Goal: Communication & Community: Answer question/provide support

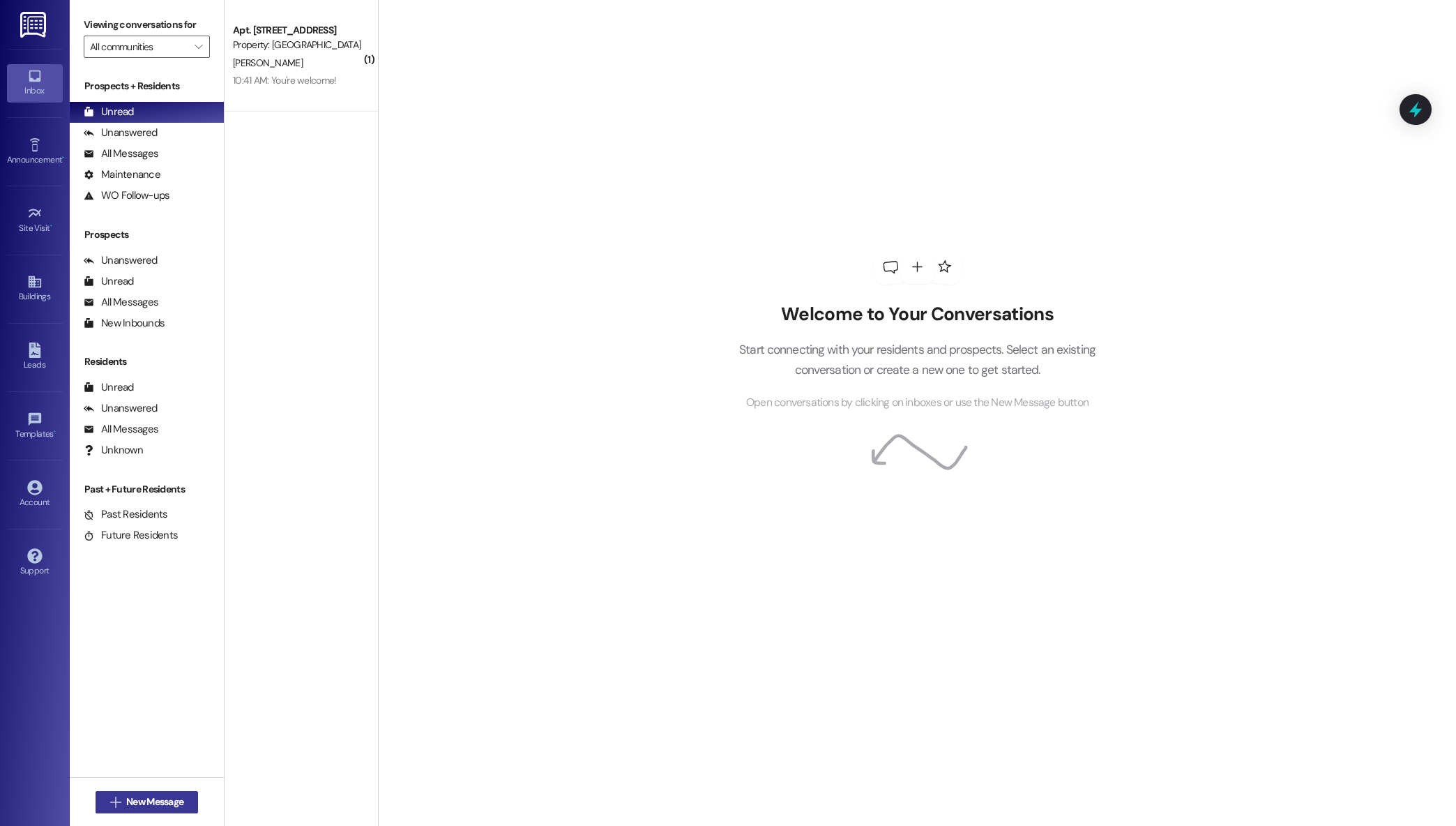
click at [127, 796] on span "New Message" at bounding box center [155, 802] width 57 height 15
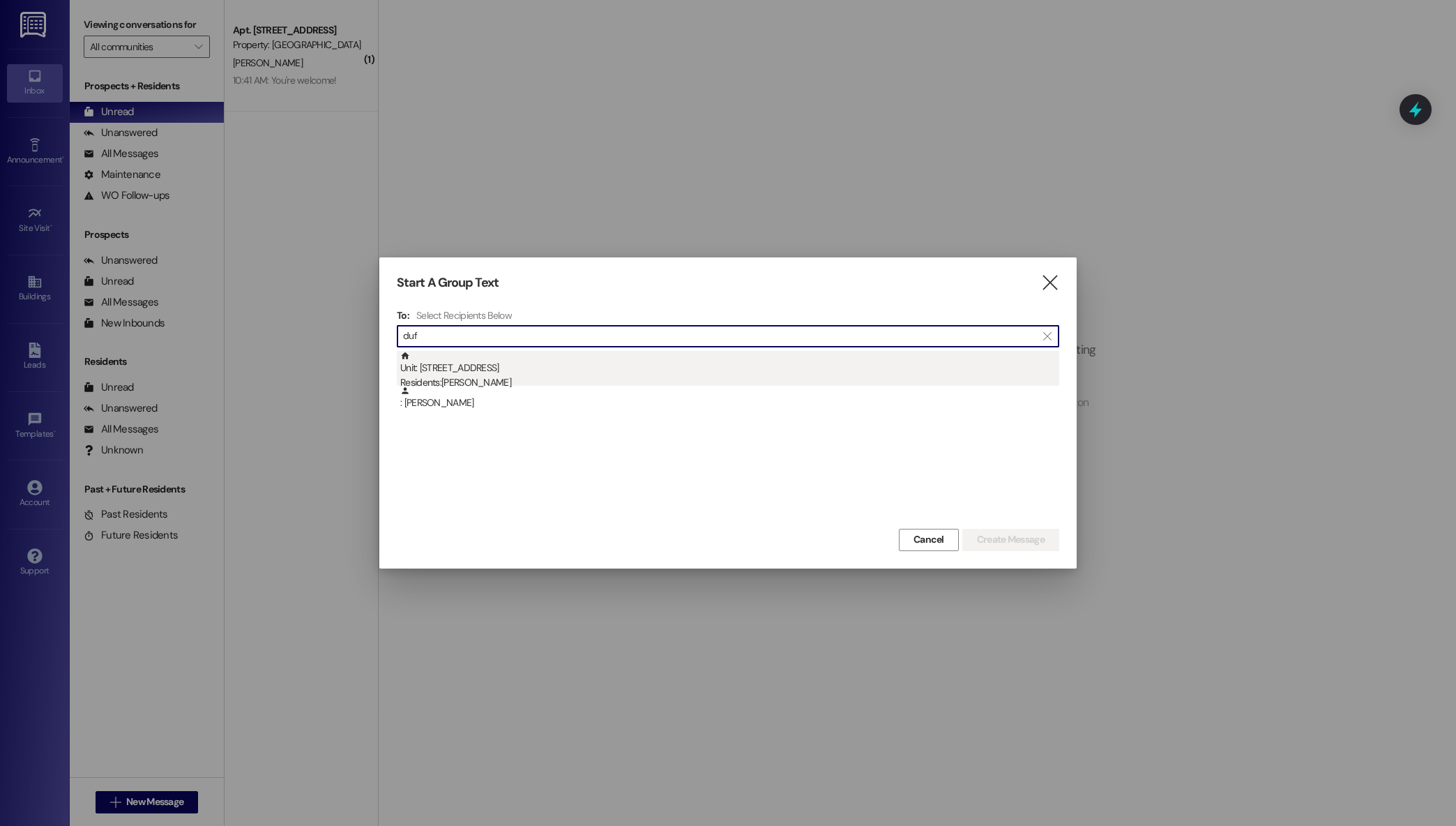
type input "duf"
click at [650, 373] on div "Unit: 3004 - [GEOGRAPHIC_DATA]-[GEOGRAPHIC_DATA] Residents: [PERSON_NAME]" at bounding box center [729, 370] width 659 height 40
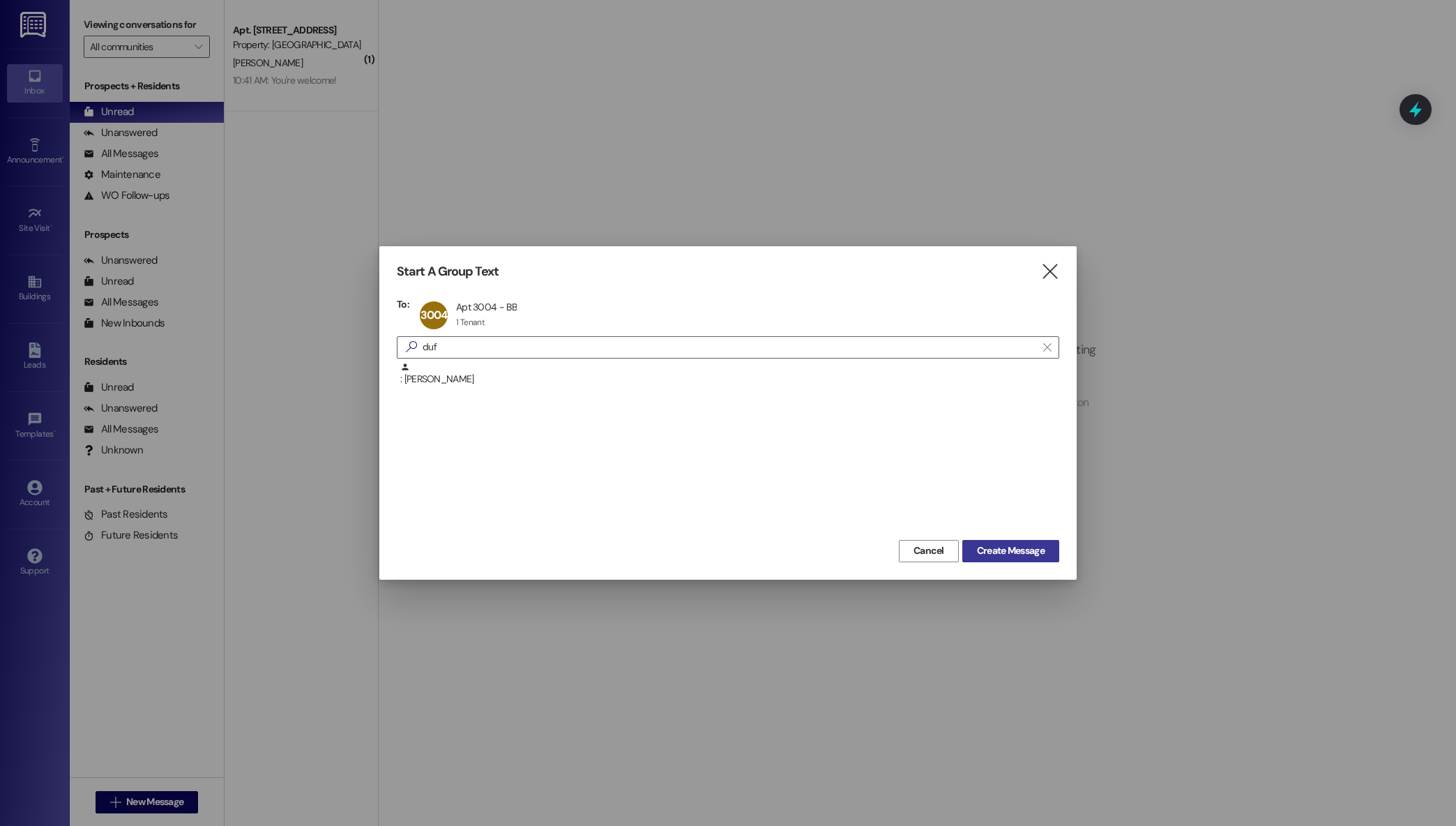
click at [981, 557] on span "Create Message" at bounding box center [1010, 551] width 67 height 15
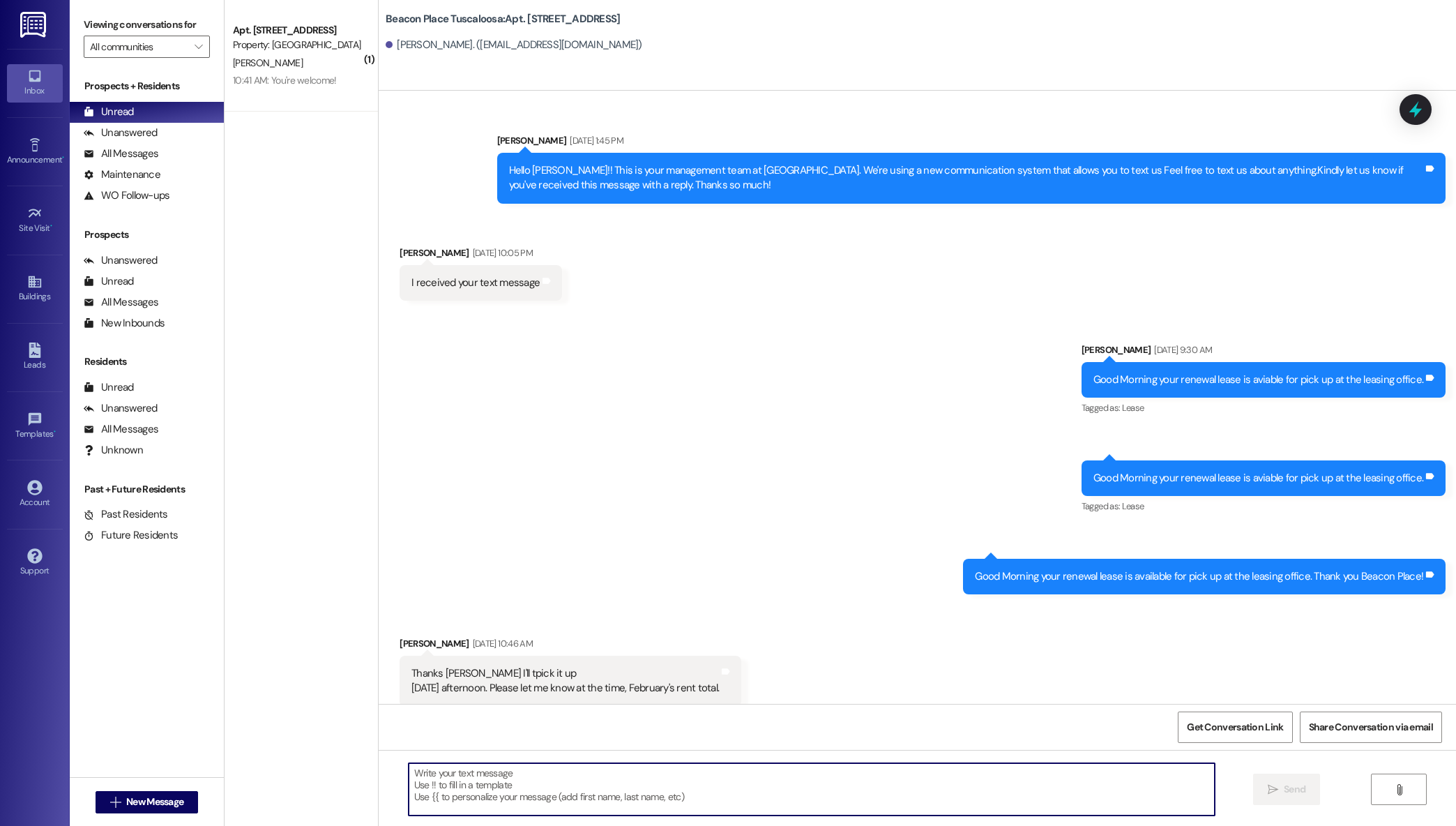
click at [674, 779] on textarea at bounding box center [812, 789] width 807 height 53
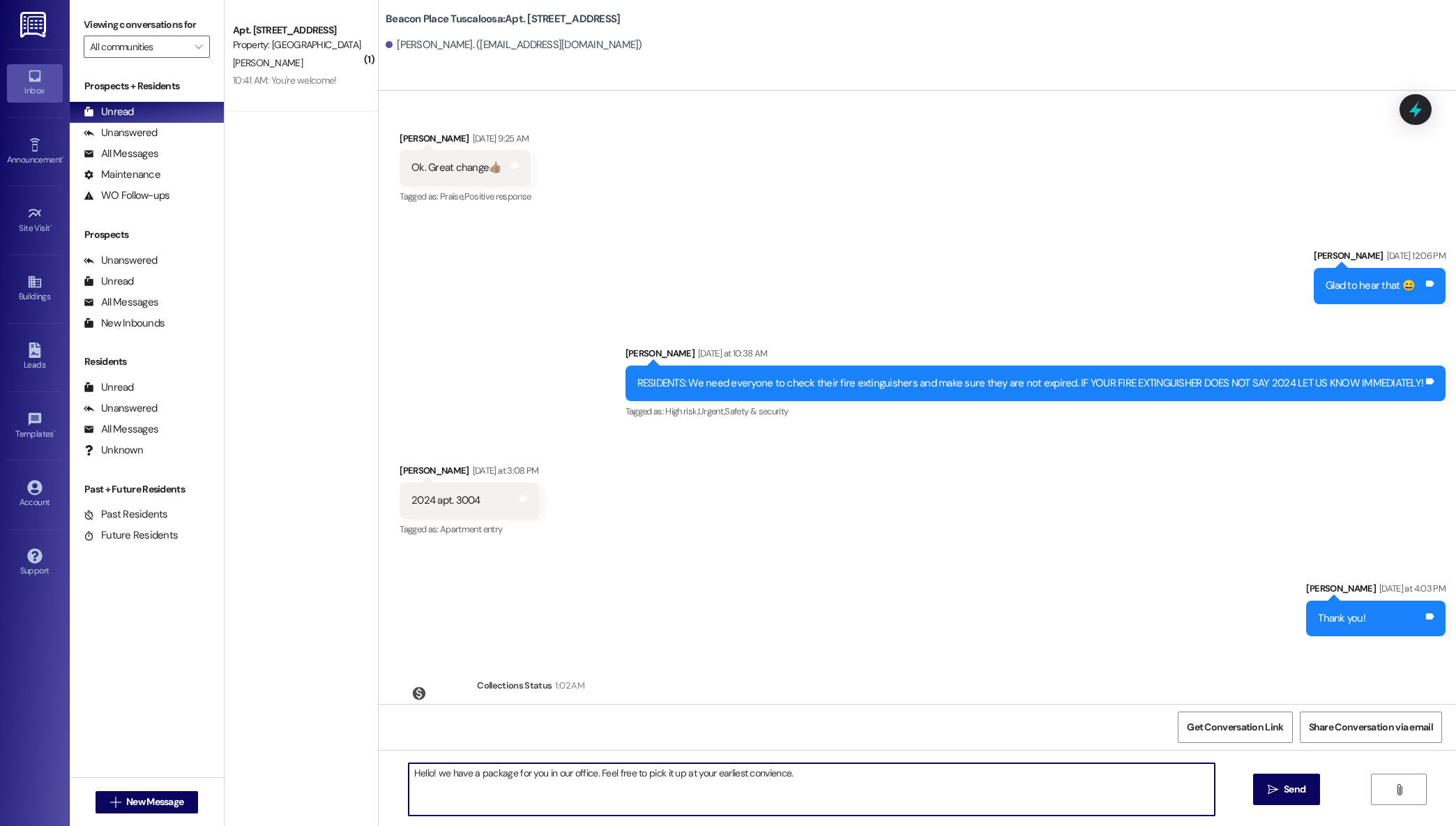
click at [738, 779] on textarea "Hello! we have a package for you in our office. Feel free to pick it up at your…" at bounding box center [812, 789] width 807 height 53
click at [739, 779] on textarea "Hello! we have a package for you in our office. Feel free to pick it up at your…" at bounding box center [812, 789] width 807 height 53
click at [740, 778] on textarea "Hello! we have a package for you in our office. Feel free to pick it up at your…" at bounding box center [812, 789] width 807 height 53
type textarea "Hello! we have a package for you in our office. Feel free to pick it up at your…"
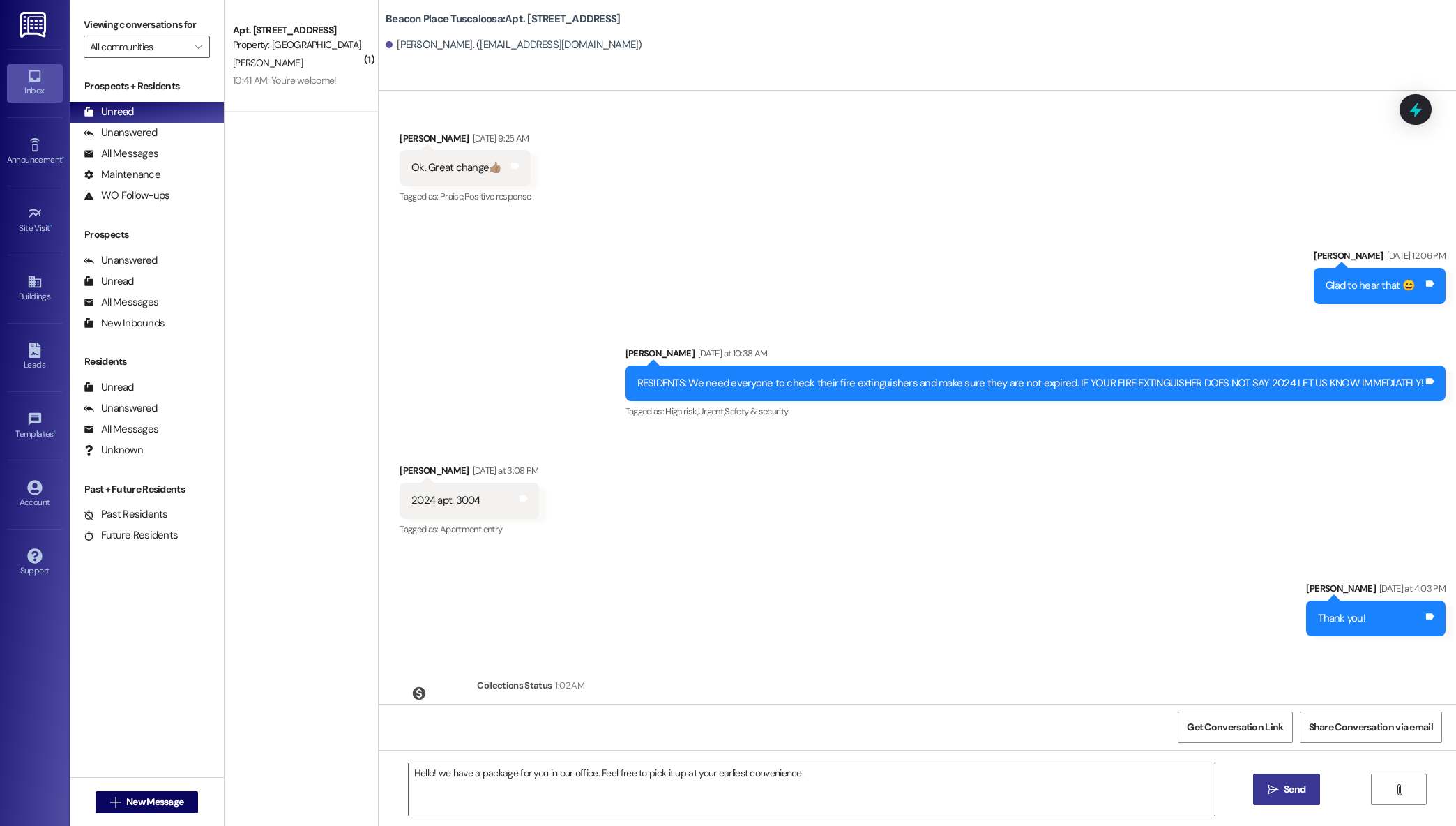
click at [1315, 778] on button " Send" at bounding box center [1287, 790] width 67 height 31
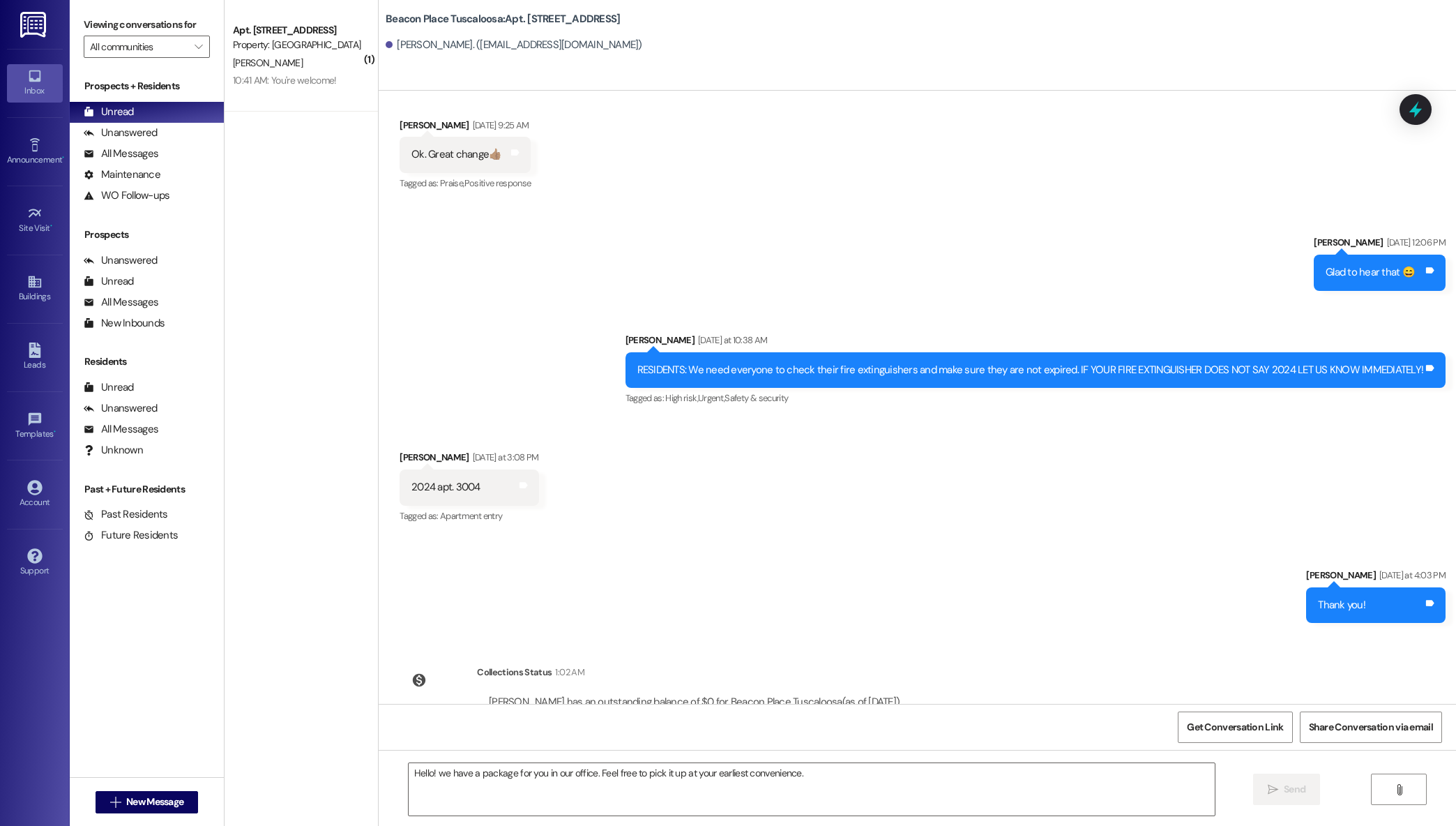
scroll to position [51642, 0]
